Goal: Task Accomplishment & Management: Manage account settings

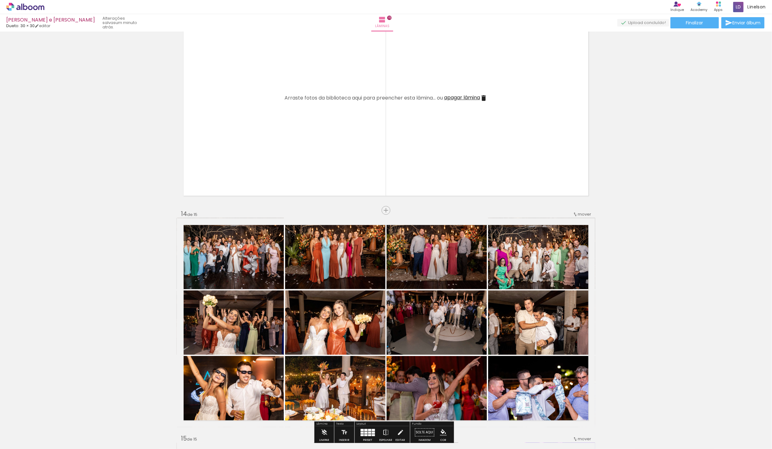
scroll to position [2882, 0]
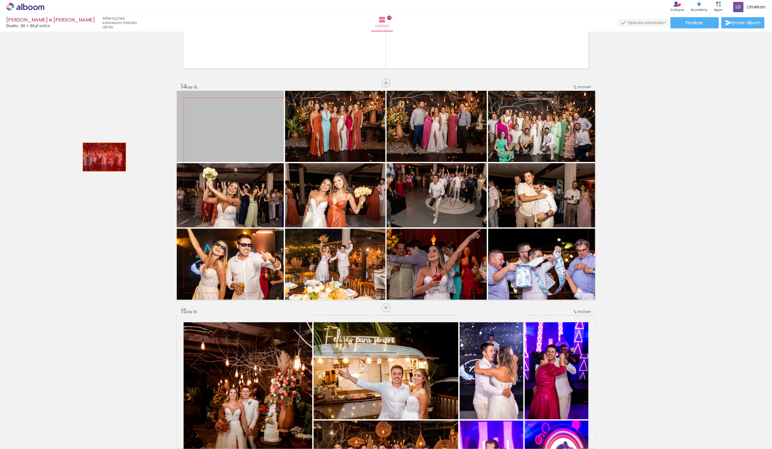
drag, startPoint x: 224, startPoint y: 141, endPoint x: 101, endPoint y: 157, distance: 123.8
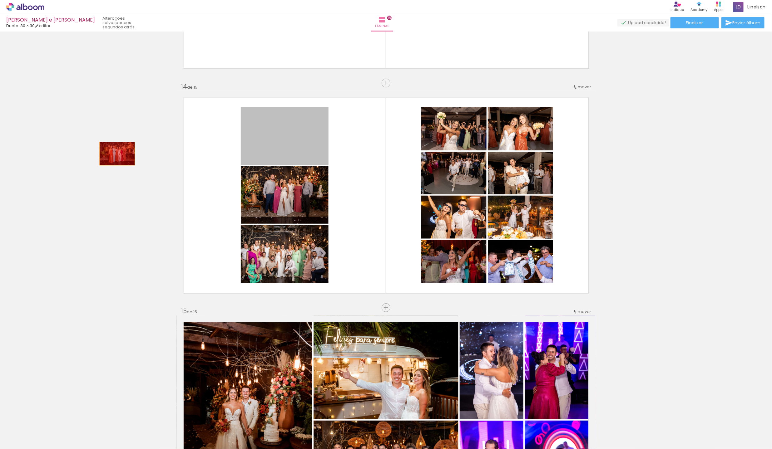
drag, startPoint x: 257, startPoint y: 150, endPoint x: 205, endPoint y: 138, distance: 54.0
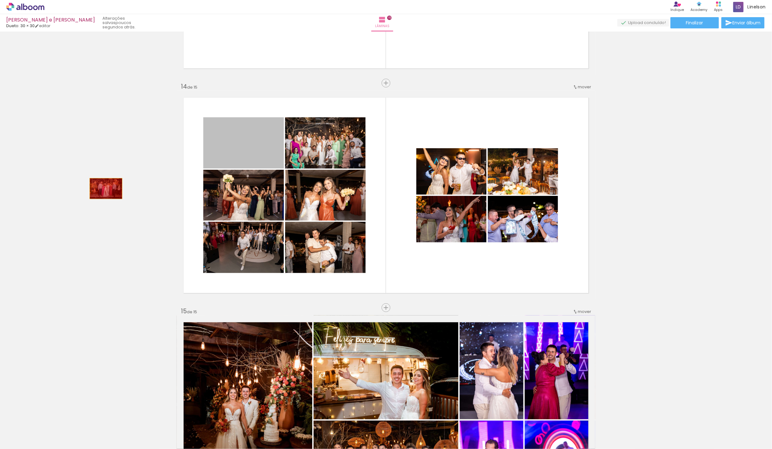
drag, startPoint x: 244, startPoint y: 156, endPoint x: 163, endPoint y: 186, distance: 86.9
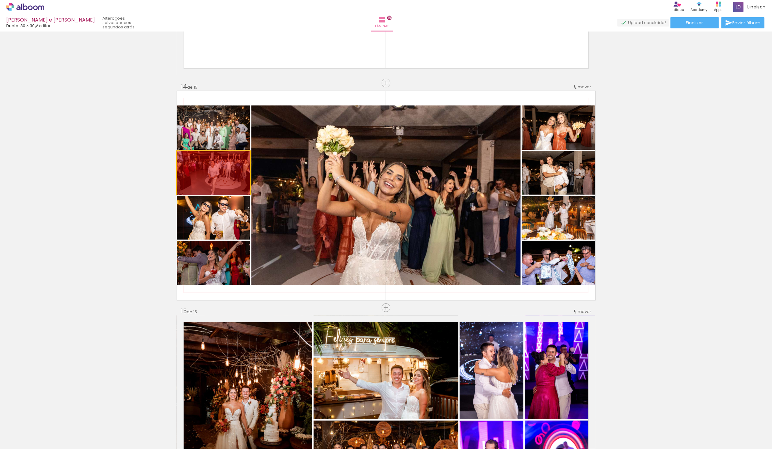
drag, startPoint x: 227, startPoint y: 176, endPoint x: 111, endPoint y: 187, distance: 116.7
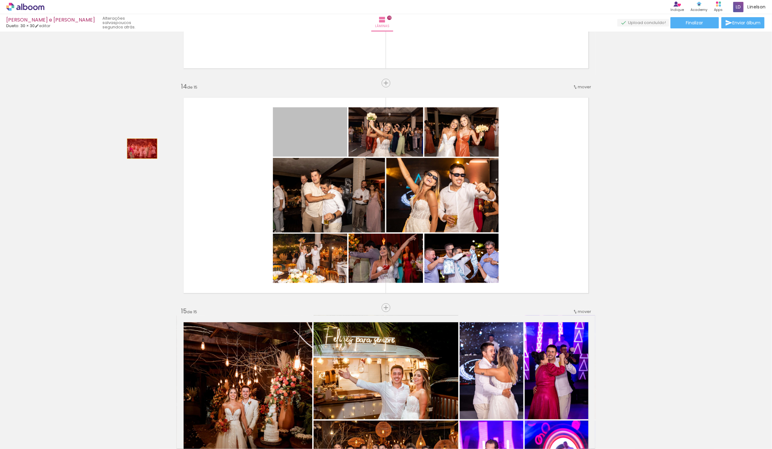
drag, startPoint x: 286, startPoint y: 148, endPoint x: 129, endPoint y: 152, distance: 156.5
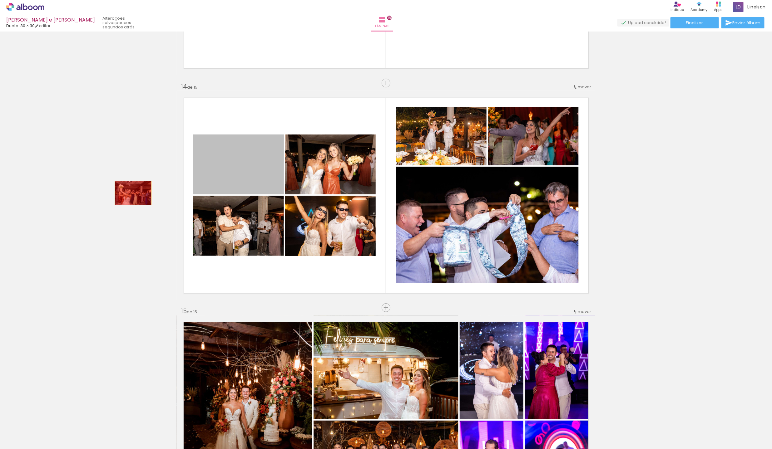
drag, startPoint x: 218, startPoint y: 178, endPoint x: 50, endPoint y: 203, distance: 169.8
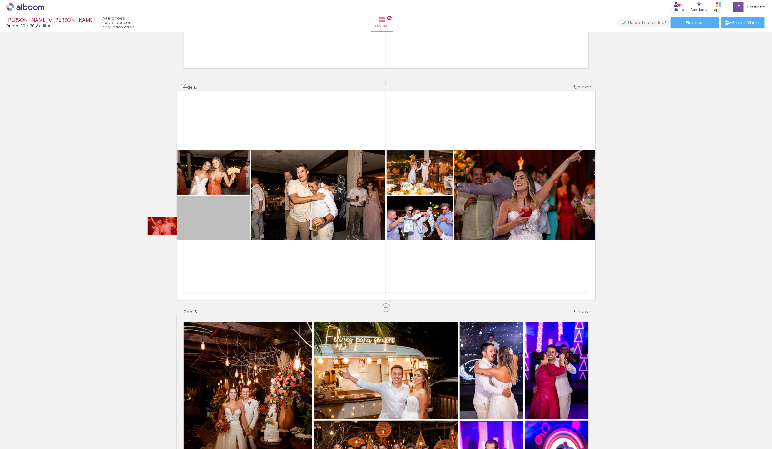
drag, startPoint x: 199, startPoint y: 219, endPoint x: 116, endPoint y: 228, distance: 83.3
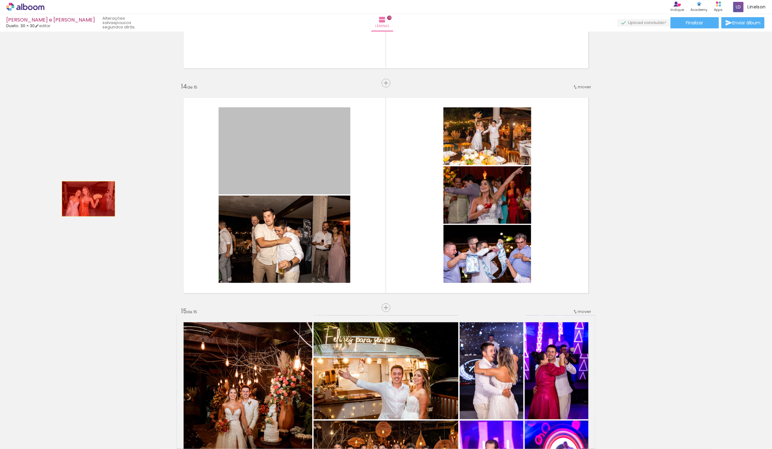
drag, startPoint x: 230, startPoint y: 171, endPoint x: 102, endPoint y: 204, distance: 131.9
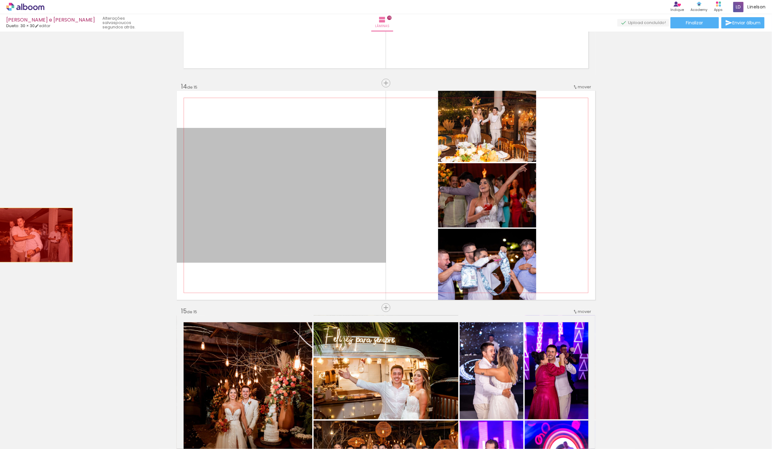
drag, startPoint x: 251, startPoint y: 226, endPoint x: 28, endPoint y: 235, distance: 223.5
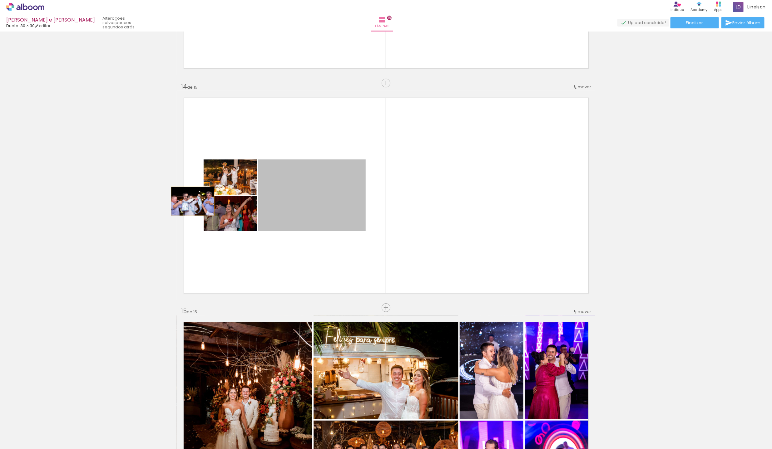
drag, startPoint x: 223, startPoint y: 197, endPoint x: 98, endPoint y: 210, distance: 125.9
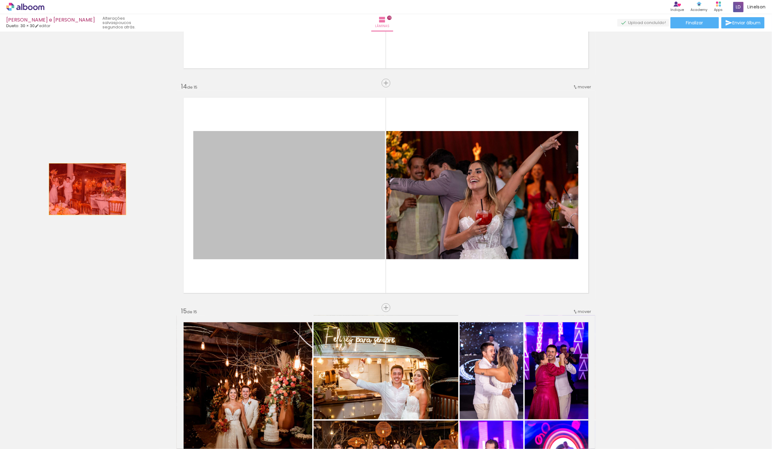
drag, startPoint x: 284, startPoint y: 179, endPoint x: 85, endPoint y: 189, distance: 199.5
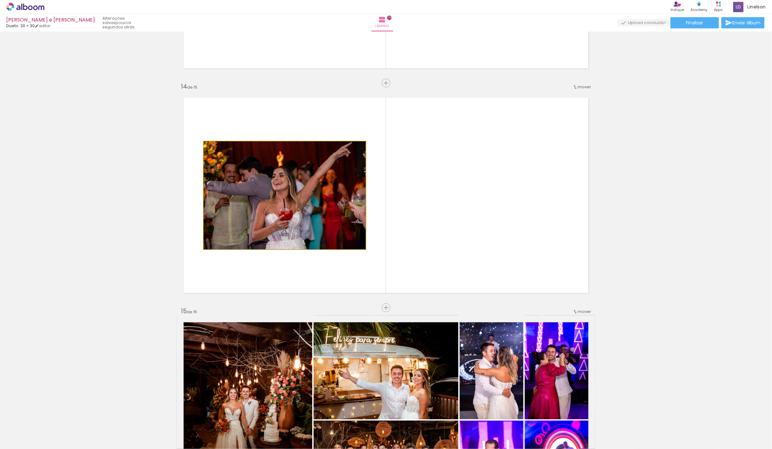
drag, startPoint x: 276, startPoint y: 188, endPoint x: 89, endPoint y: 200, distance: 187.1
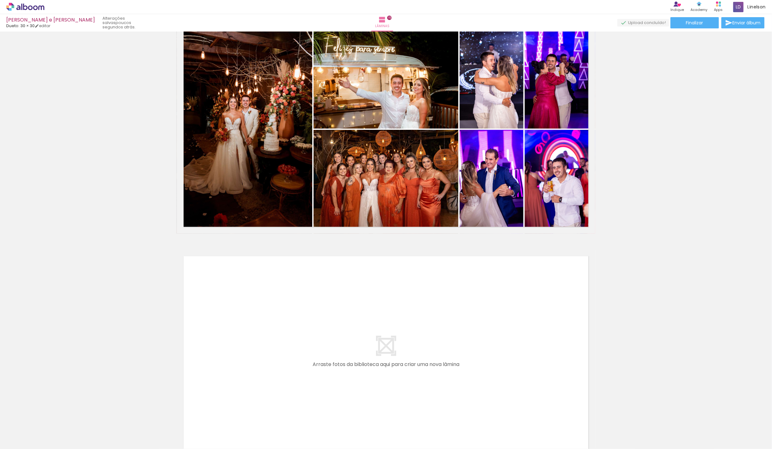
scroll to position [3178, 0]
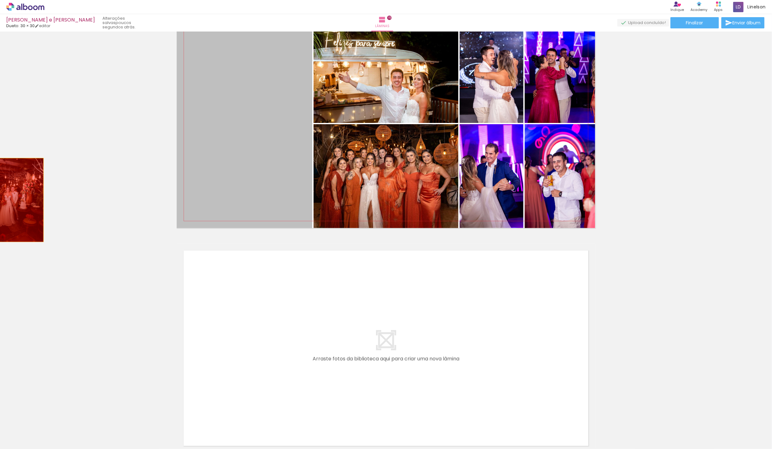
drag, startPoint x: 222, startPoint y: 175, endPoint x: 13, endPoint y: 200, distance: 210.4
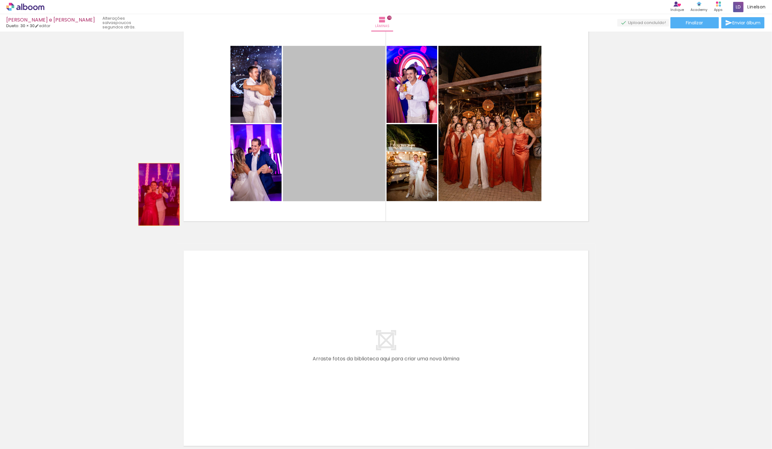
drag, startPoint x: 354, startPoint y: 174, endPoint x: 23, endPoint y: 200, distance: 332.0
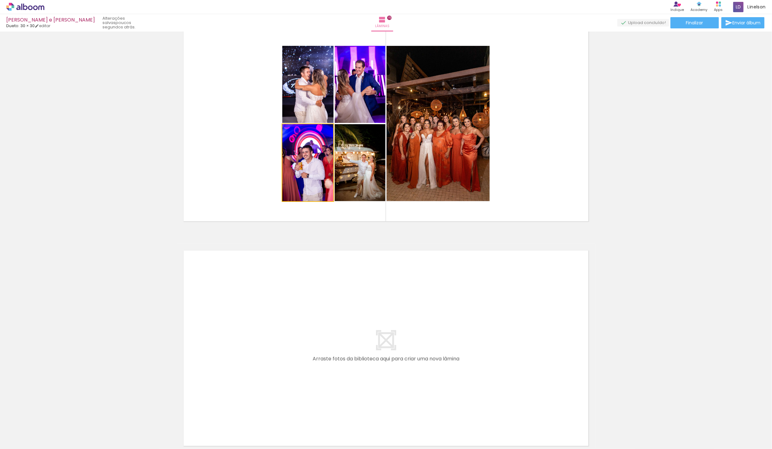
drag, startPoint x: 264, startPoint y: 167, endPoint x: 42, endPoint y: 188, distance: 222.1
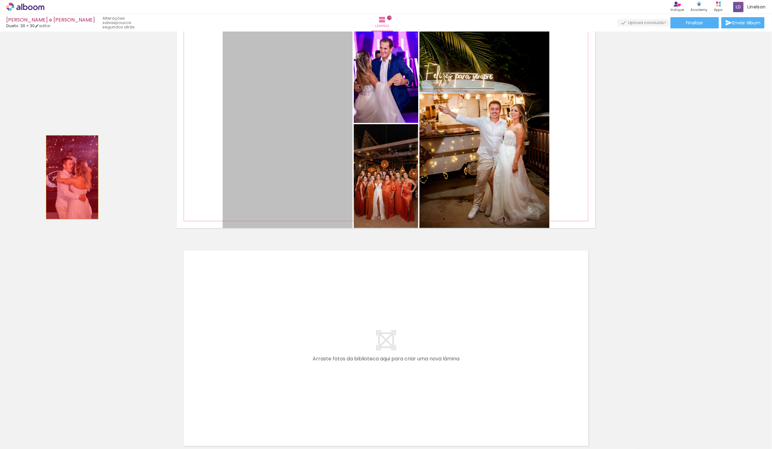
drag, startPoint x: 254, startPoint y: 154, endPoint x: 66, endPoint y: 178, distance: 189.2
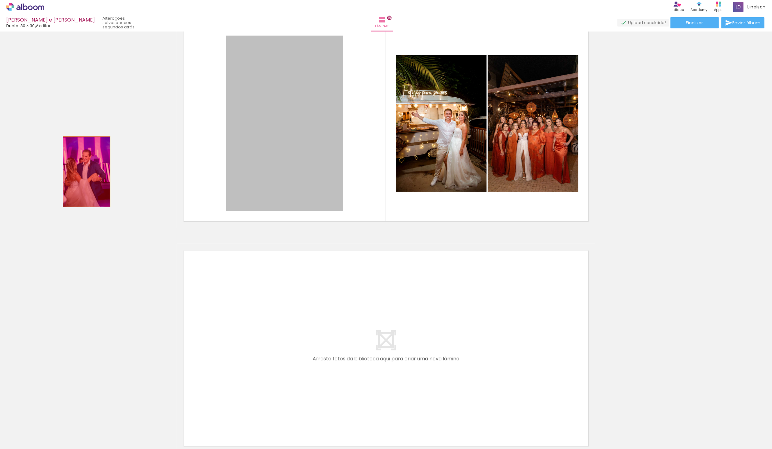
drag, startPoint x: 181, startPoint y: 168, endPoint x: 84, endPoint y: 172, distance: 97.2
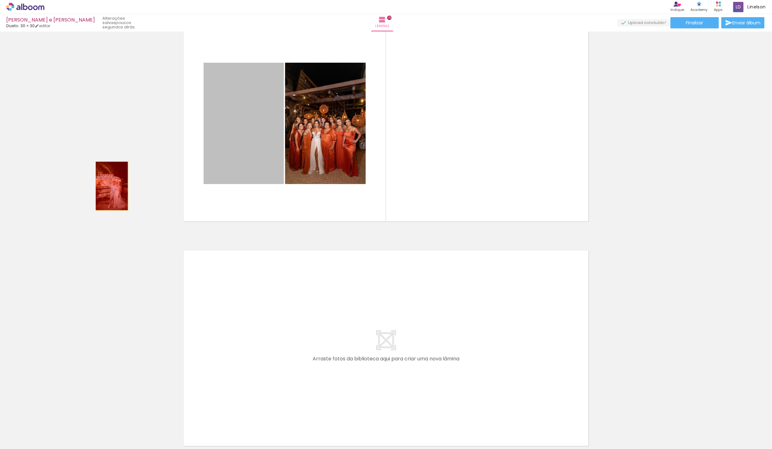
drag, startPoint x: 234, startPoint y: 158, endPoint x: 109, endPoint y: 186, distance: 127.7
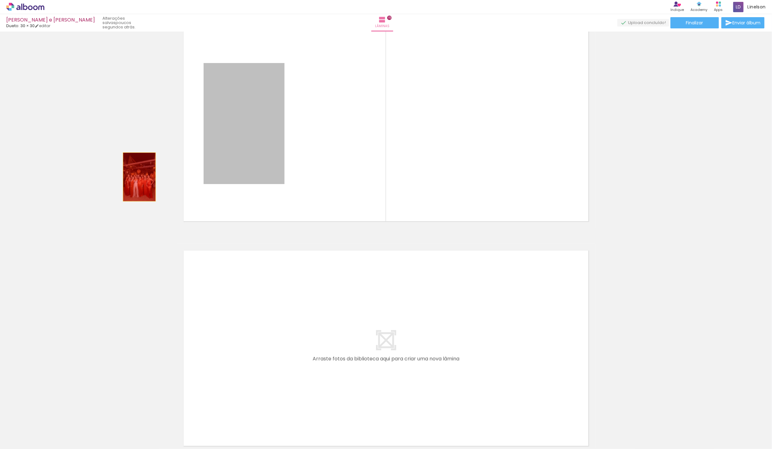
drag, startPoint x: 260, startPoint y: 151, endPoint x: 134, endPoint y: 178, distance: 128.7
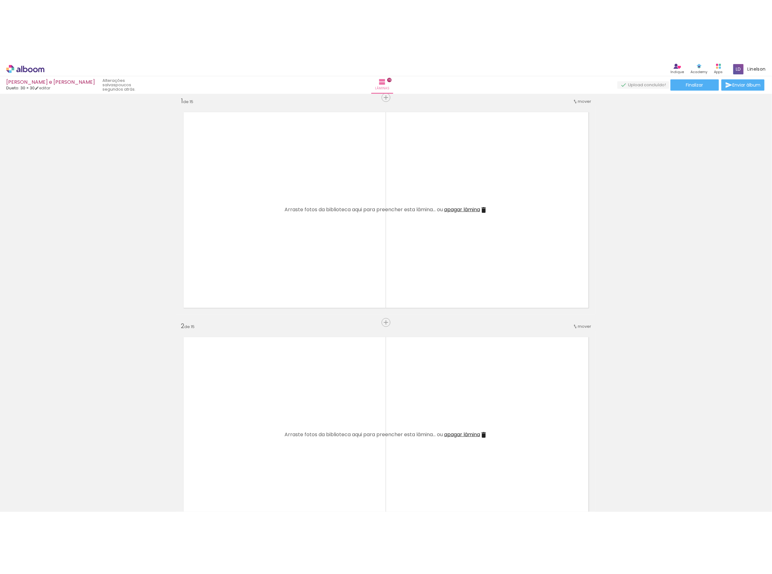
scroll to position [0, 0]
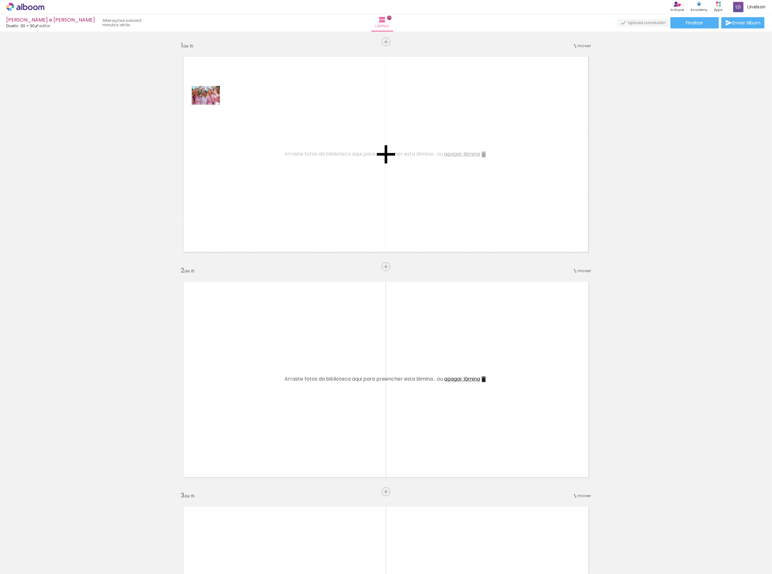
drag, startPoint x: 206, startPoint y: 557, endPoint x: 213, endPoint y: 111, distance: 446.0
click at [213, 111] on quentale-workspace at bounding box center [386, 287] width 772 height 574
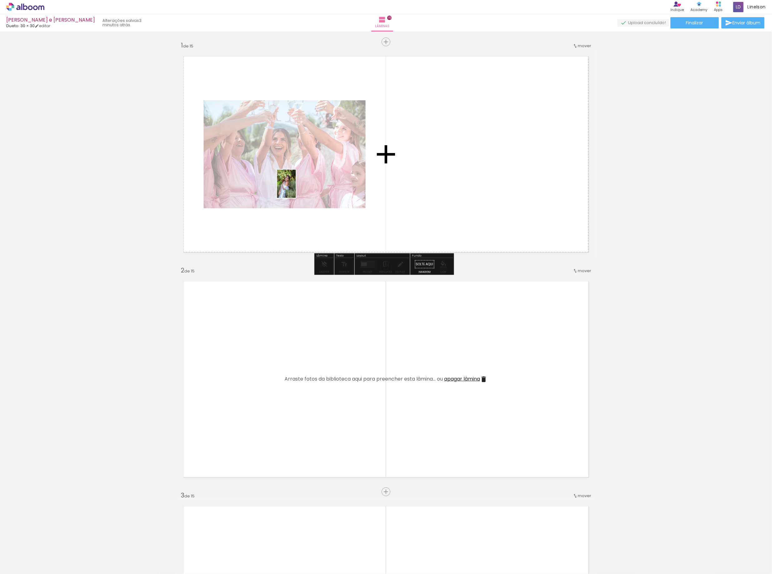
drag, startPoint x: 314, startPoint y: 561, endPoint x: 296, endPoint y: 188, distance: 373.0
click at [296, 188] on quentale-workspace at bounding box center [386, 287] width 772 height 574
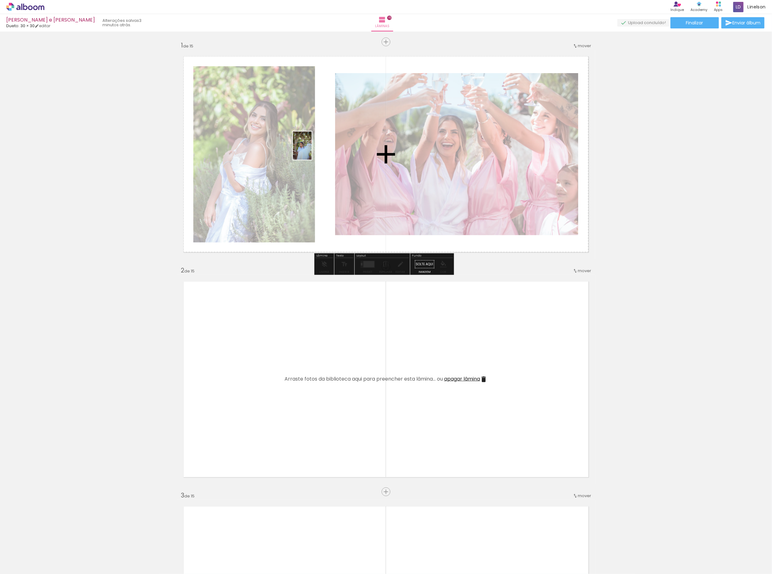
drag, startPoint x: 384, startPoint y: 563, endPoint x: 312, endPoint y: 150, distance: 419.4
click at [312, 150] on quentale-workspace at bounding box center [386, 287] width 772 height 574
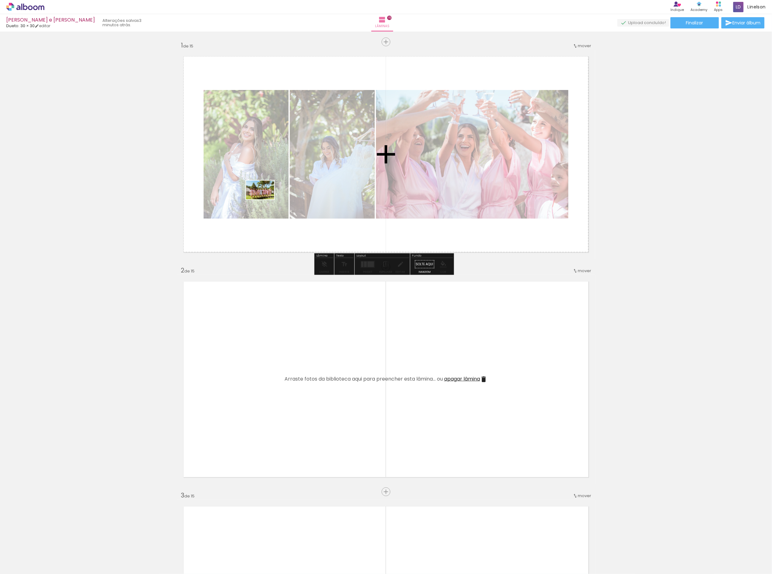
drag, startPoint x: 246, startPoint y: 557, endPoint x: 265, endPoint y: 199, distance: 358.3
click at [265, 199] on quentale-workspace at bounding box center [386, 287] width 772 height 574
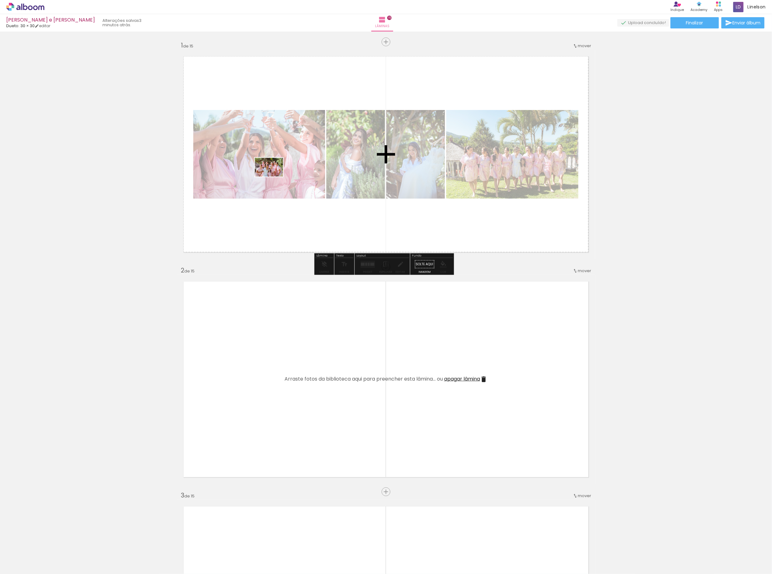
drag, startPoint x: 281, startPoint y: 559, endPoint x: 274, endPoint y: 176, distance: 382.6
click at [274, 176] on quentale-workspace at bounding box center [386, 287] width 772 height 574
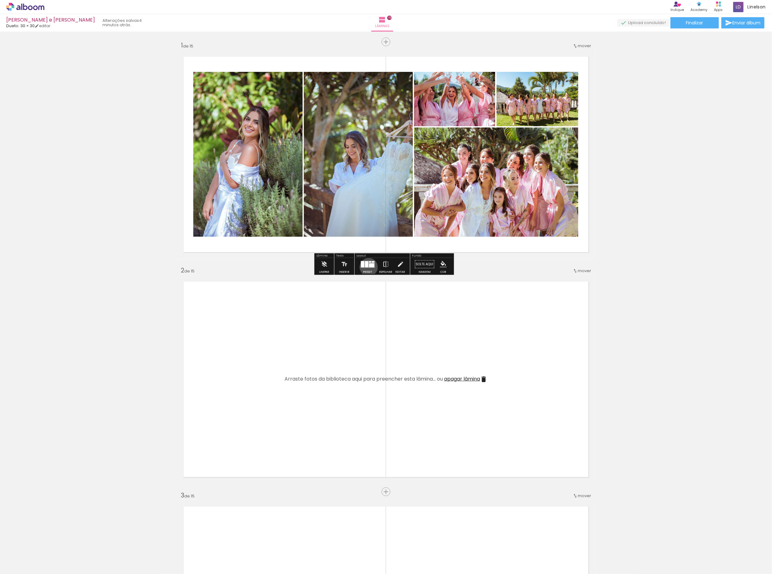
click at [369, 267] on div at bounding box center [371, 265] width 5 height 4
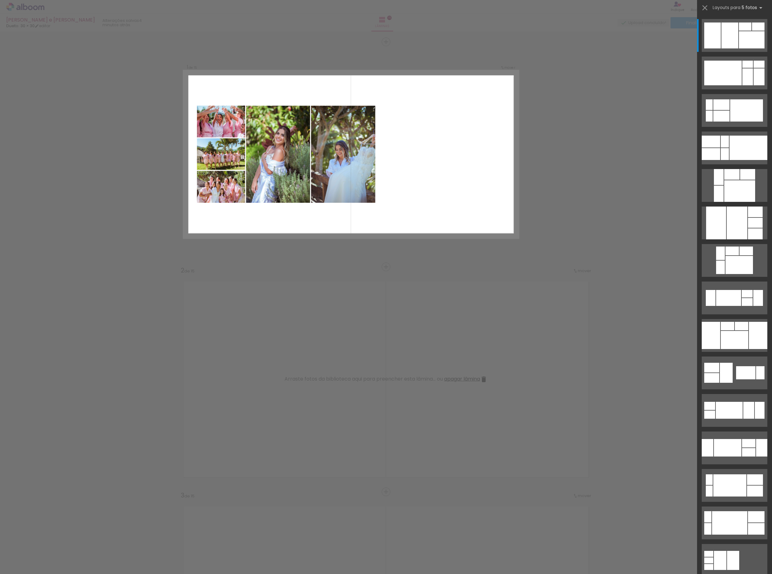
click at [722, 554] on div at bounding box center [720, 560] width 12 height 19
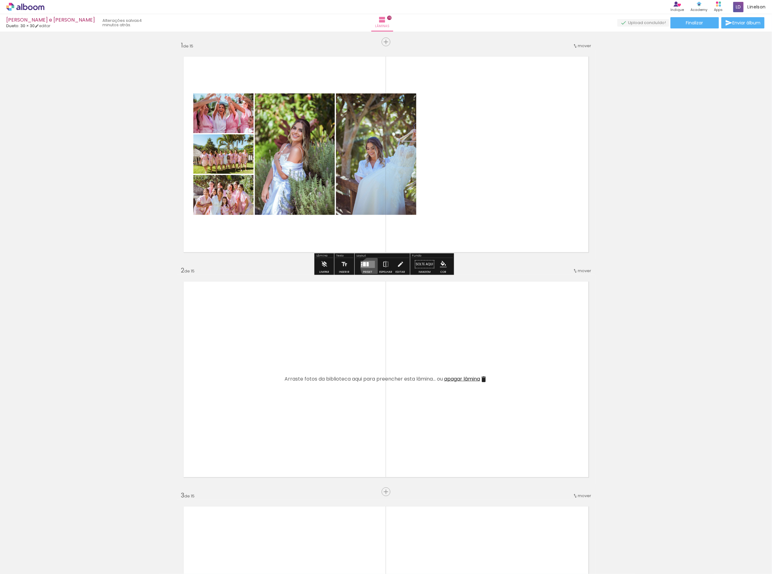
click at [370, 268] on div at bounding box center [367, 264] width 17 height 12
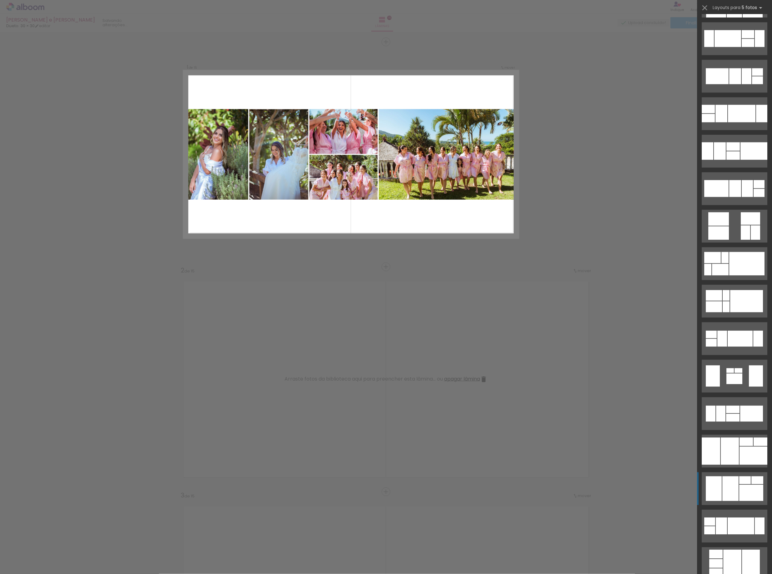
scroll to position [1184, 0]
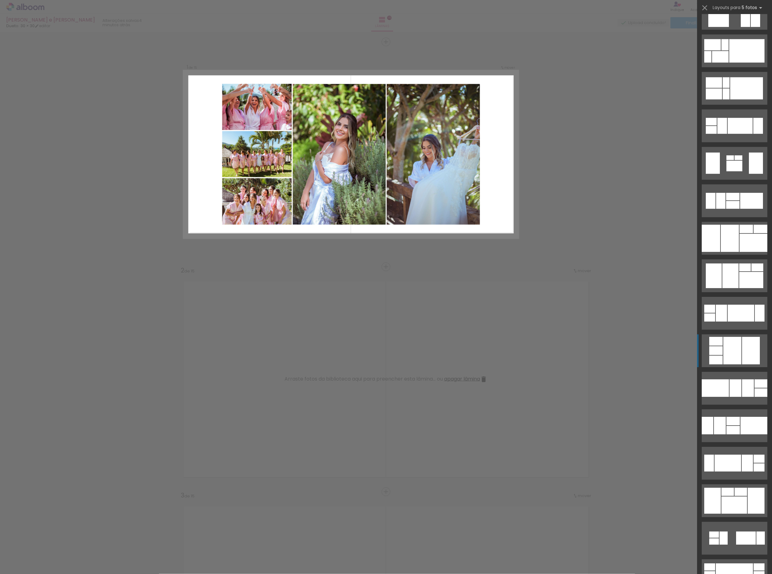
click at [714, 355] on div at bounding box center [715, 359] width 13 height 9
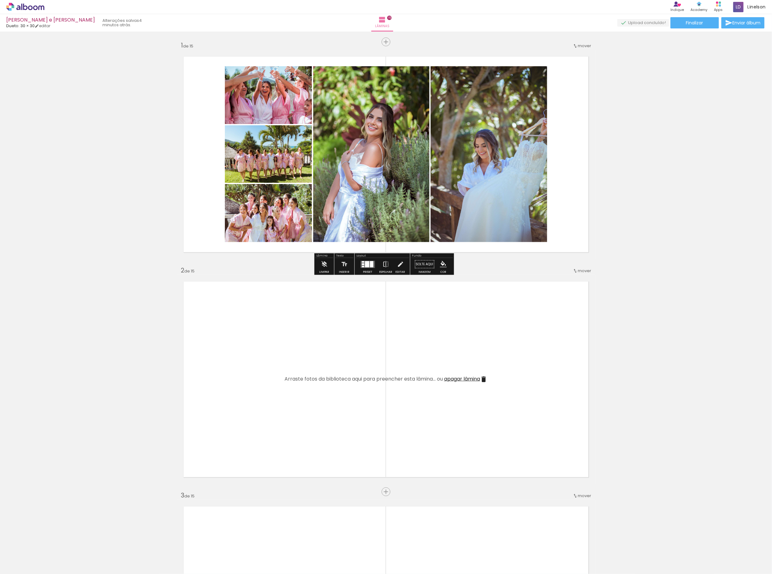
click at [368, 265] on div at bounding box center [367, 264] width 4 height 6
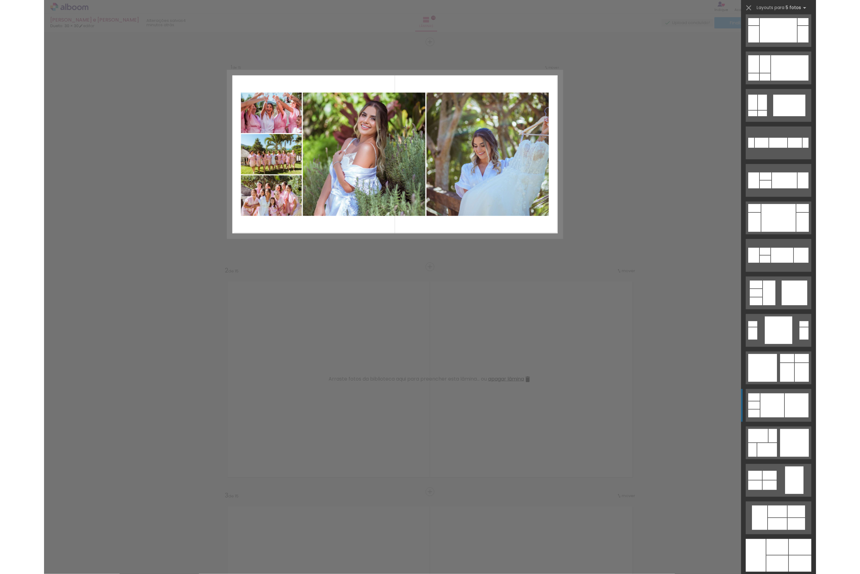
scroll to position [1732, 0]
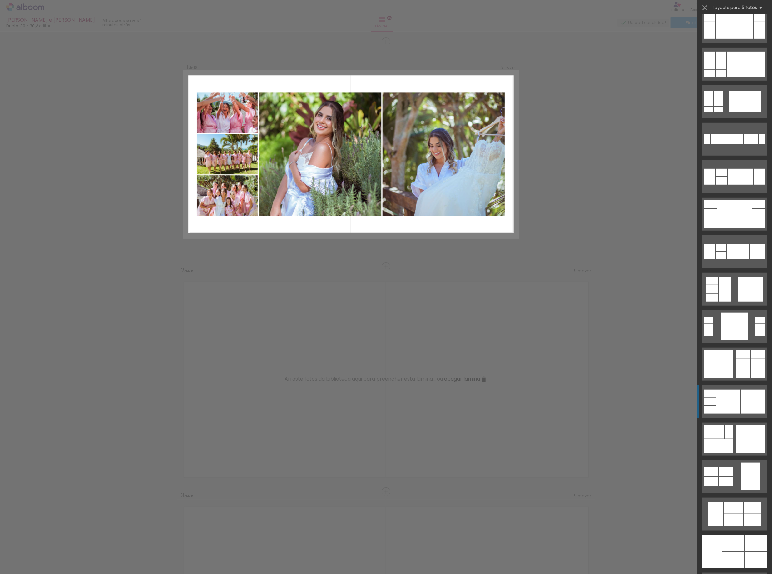
click at [728, 408] on div at bounding box center [728, 401] width 24 height 24
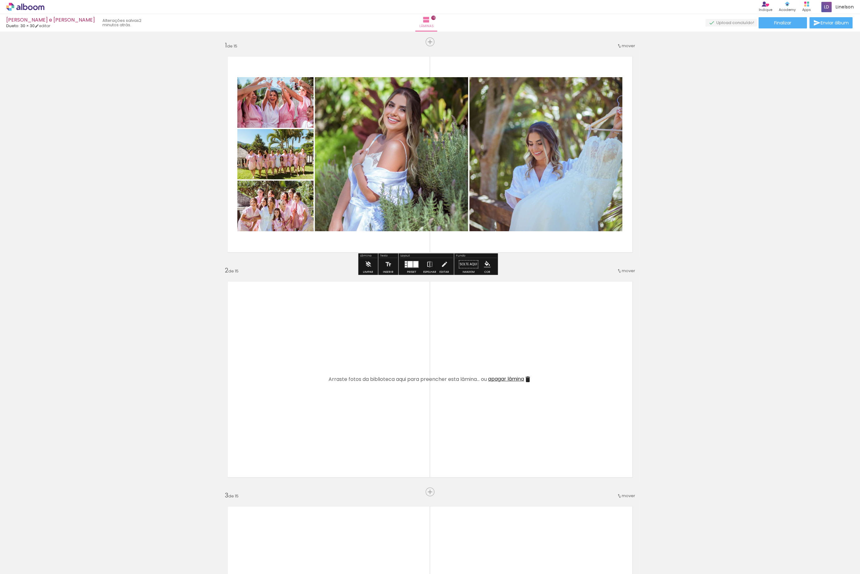
click at [318, 65] on quentale-layouter at bounding box center [430, 154] width 418 height 209
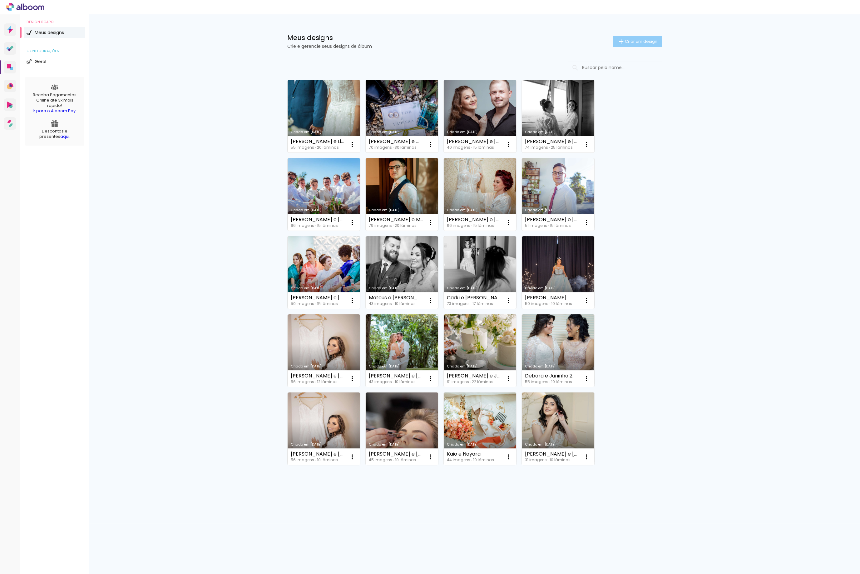
click at [638, 45] on paper-button "Criar um design" at bounding box center [637, 41] width 49 height 11
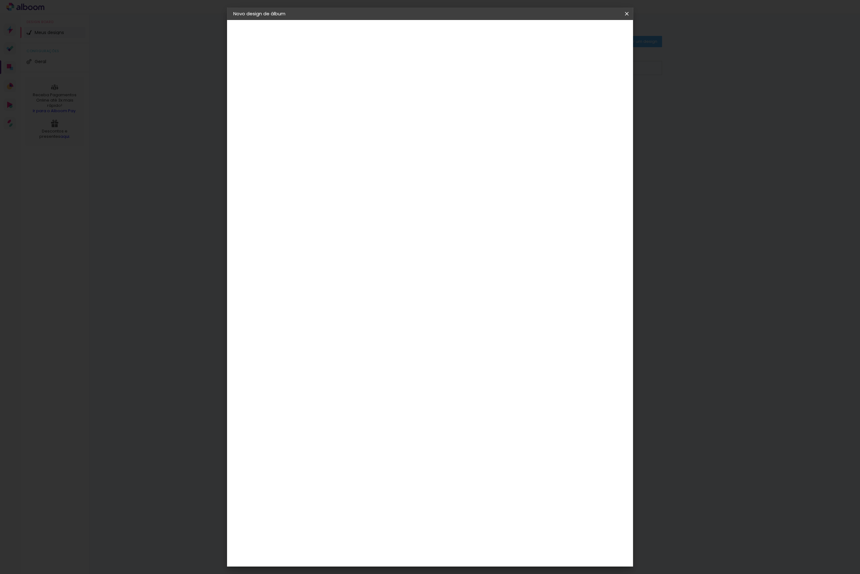
click at [335, 87] on input at bounding box center [335, 84] width 0 height 10
type input "Teste"
type paper-input "Teste"
click at [628, 16] on iron-icon at bounding box center [626, 14] width 7 height 6
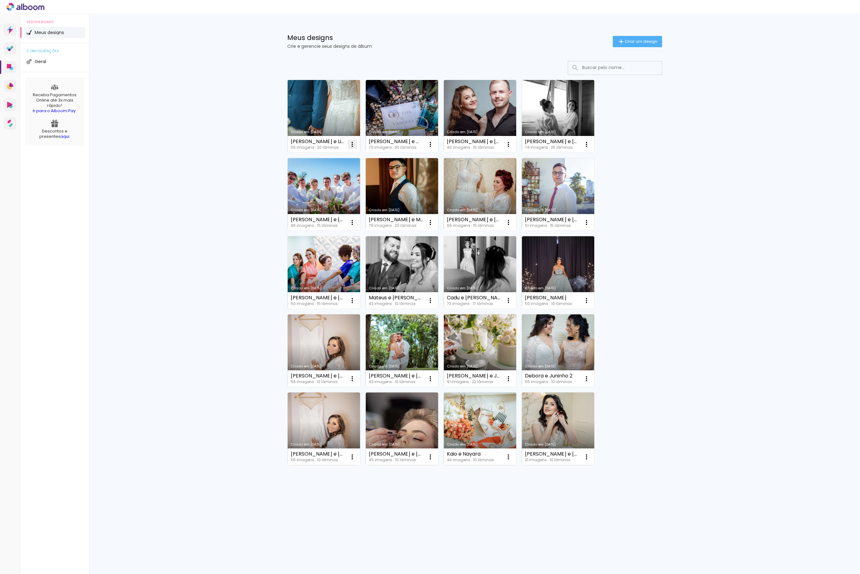
click at [348, 144] on iron-icon at bounding box center [351, 144] width 7 height 7
click at [336, 123] on link "Criado em [DATE]" at bounding box center [324, 116] width 72 height 72
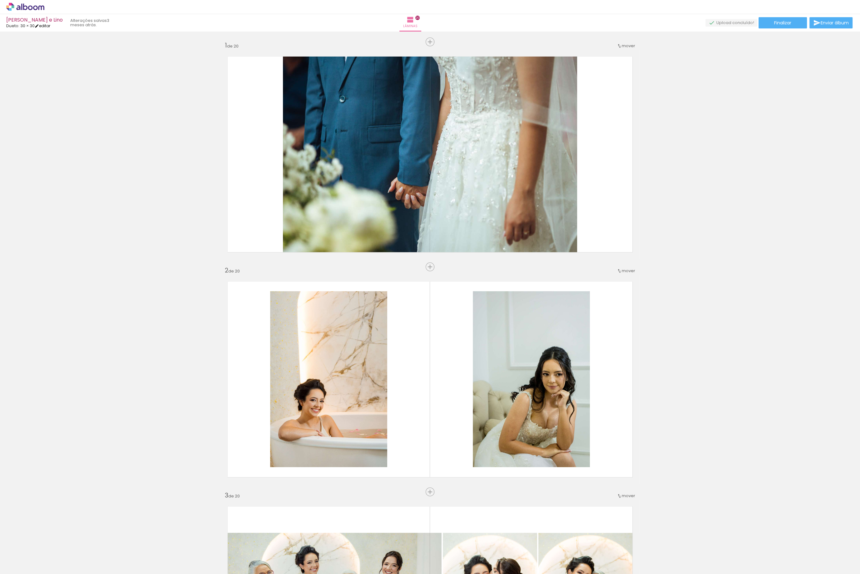
click at [39, 25] on iron-icon at bounding box center [37, 26] width 4 height 4
